Goal: Task Accomplishment & Management: Use online tool/utility

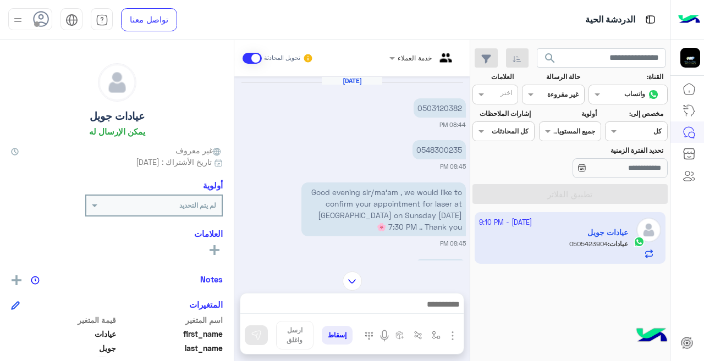
scroll to position [245, 0]
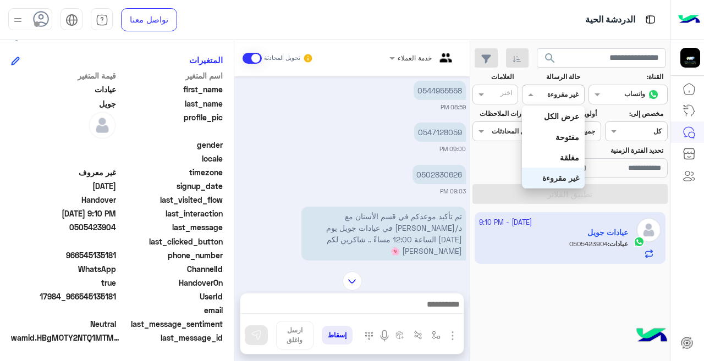
click at [564, 98] on b "غير مقروءة" at bounding box center [562, 94] width 31 height 8
click at [560, 114] on b "عرض الكل" at bounding box center [561, 116] width 35 height 9
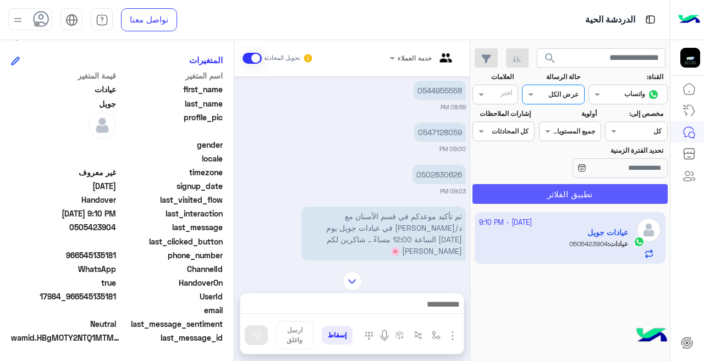
click at [577, 189] on button "تطبيق الفلاتر" at bounding box center [569, 194] width 195 height 20
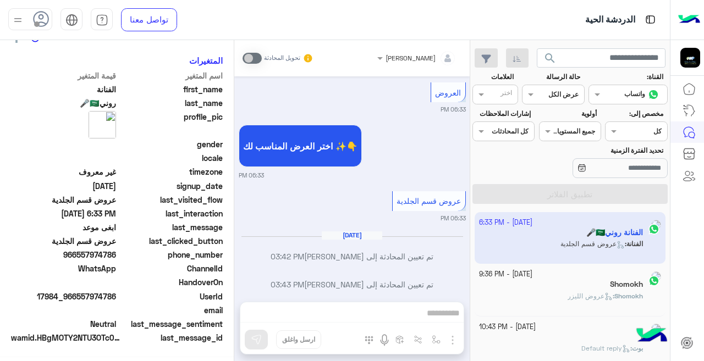
click at [556, 93] on input "text" at bounding box center [565, 94] width 25 height 10
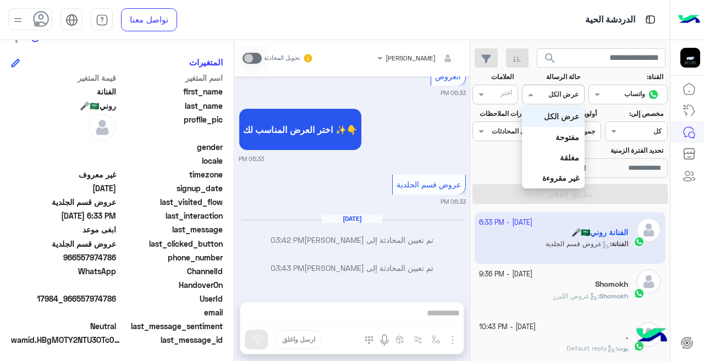
scroll to position [245, 0]
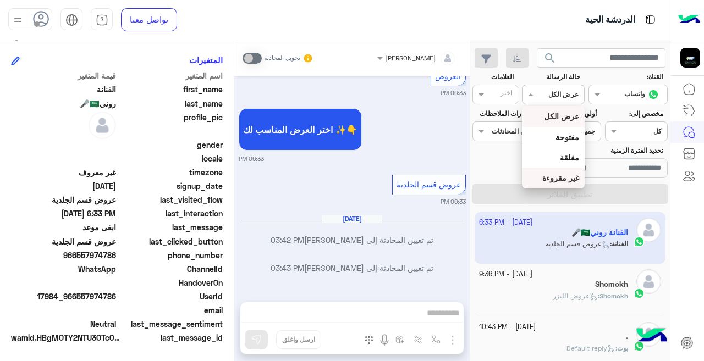
click at [569, 179] on b "غير مقروءة" at bounding box center [560, 177] width 37 height 9
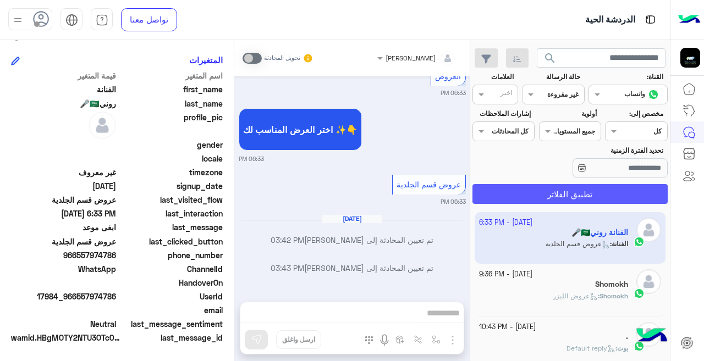
click at [522, 197] on button "تطبيق الفلاتر" at bounding box center [569, 194] width 195 height 20
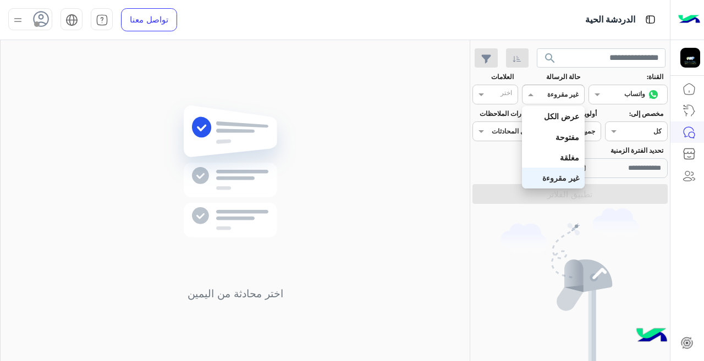
click at [532, 95] on span at bounding box center [529, 95] width 14 height 12
drag, startPoint x: 560, startPoint y: 118, endPoint x: 556, endPoint y: 137, distance: 19.7
click at [560, 119] on b "عرض الكل" at bounding box center [561, 116] width 35 height 9
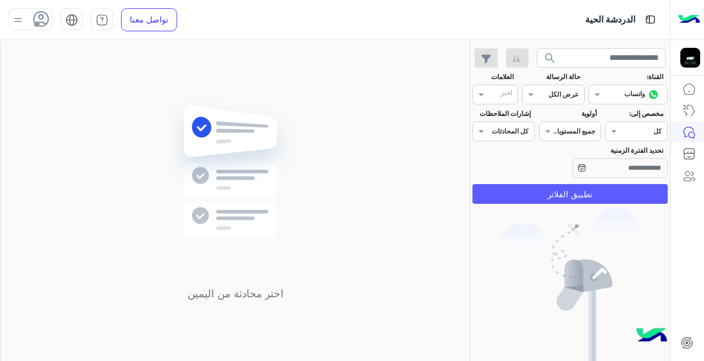
click at [558, 192] on button "تطبيق الفلاتر" at bounding box center [569, 194] width 195 height 20
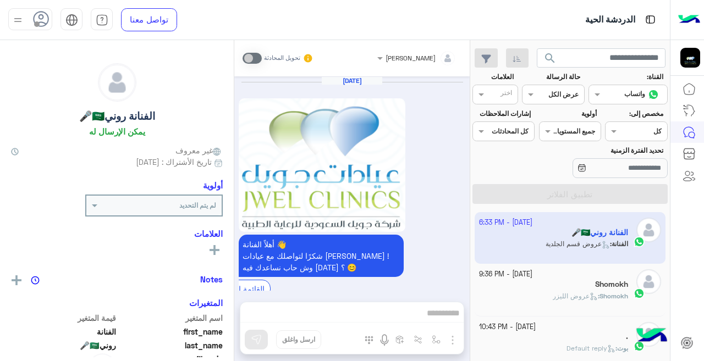
scroll to position [485, 0]
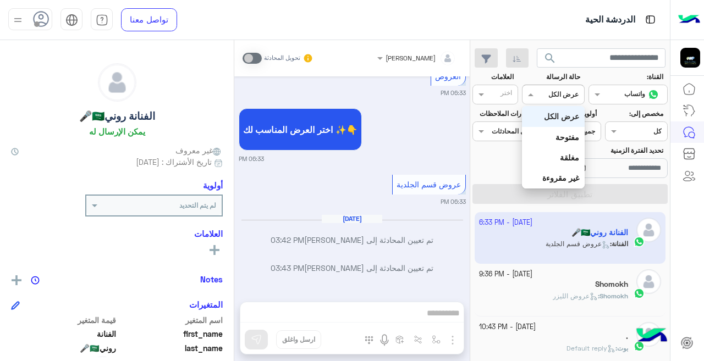
click at [547, 96] on div at bounding box center [552, 93] width 61 height 10
click at [560, 177] on b "غير مقروءة" at bounding box center [560, 177] width 37 height 9
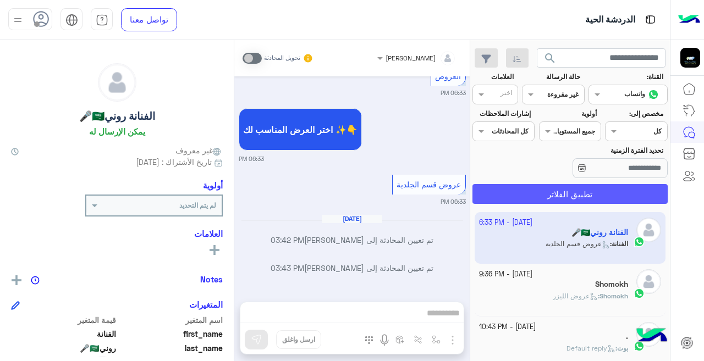
click at [514, 198] on button "تطبيق الفلاتر" at bounding box center [569, 194] width 195 height 20
